Goal: Information Seeking & Learning: Check status

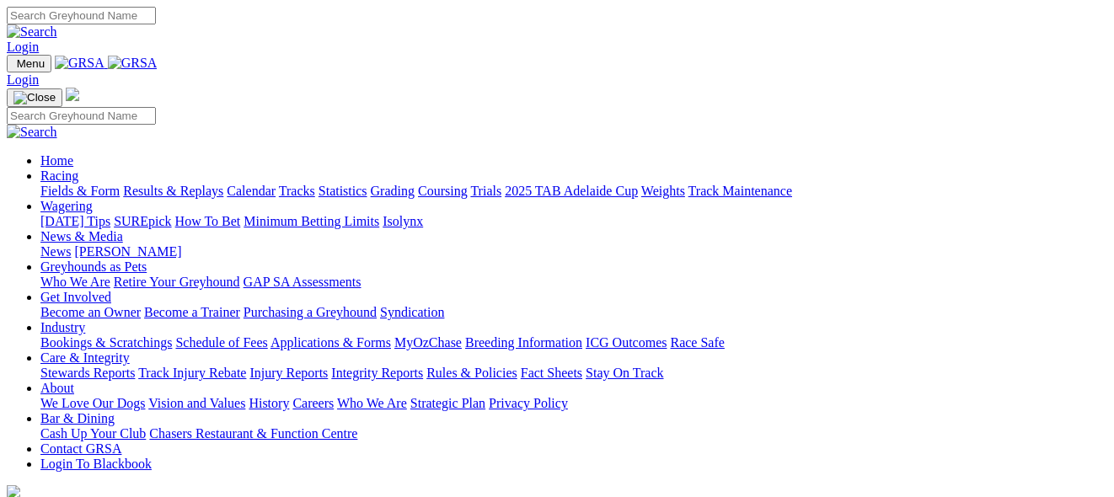
click at [78, 169] on link "Racing" at bounding box center [59, 176] width 38 height 14
click at [409, 8] on div "Login" at bounding box center [557, 31] width 1100 height 48
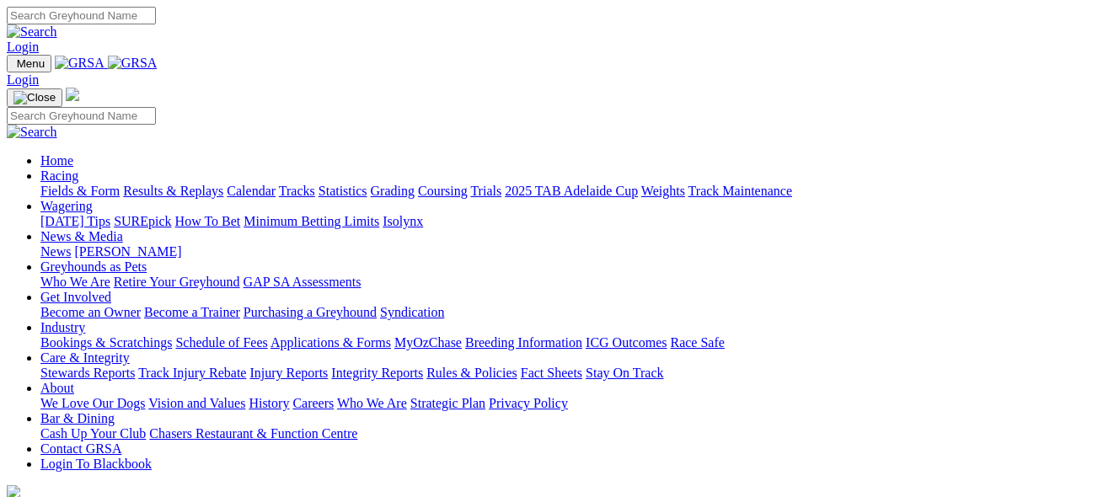
click at [78, 169] on link "Racing" at bounding box center [59, 176] width 38 height 14
click at [220, 184] on link "Results & Replays" at bounding box center [173, 191] width 100 height 14
